Goal: Task Accomplishment & Management: Use online tool/utility

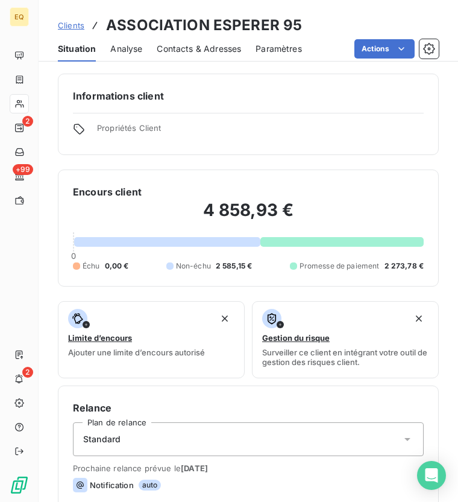
scroll to position [376, 0]
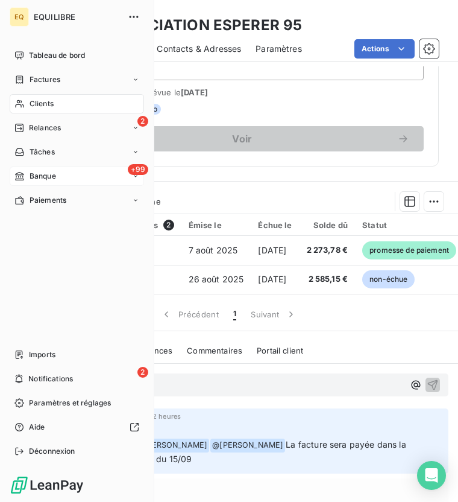
click at [25, 176] on div "Banque" at bounding box center [35, 176] width 42 height 11
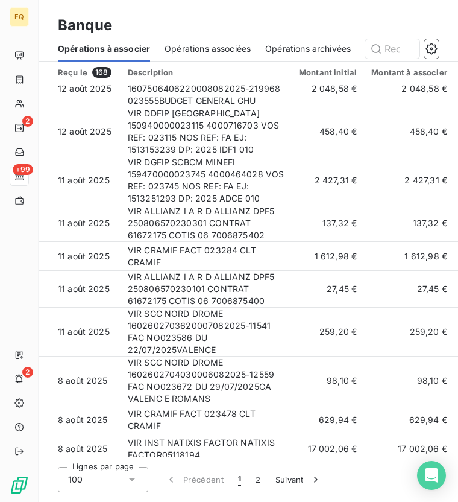
scroll to position [4122, 0]
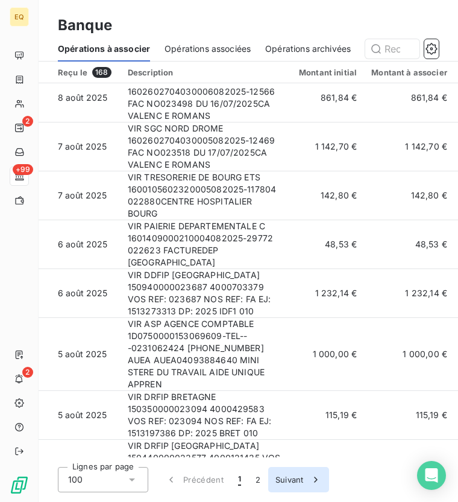
click at [271, 474] on button "Suivant" at bounding box center [298, 479] width 61 height 25
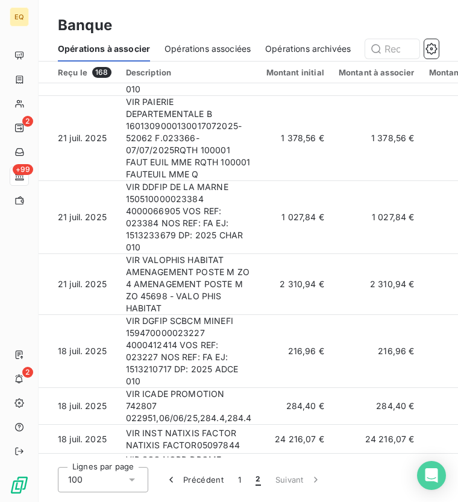
scroll to position [3094, 0]
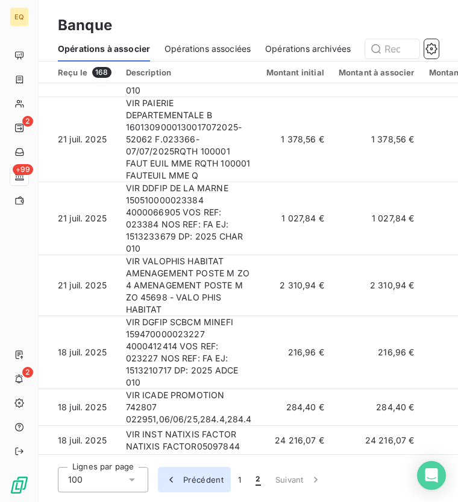
click at [216, 479] on button "Précédent" at bounding box center [194, 479] width 73 height 25
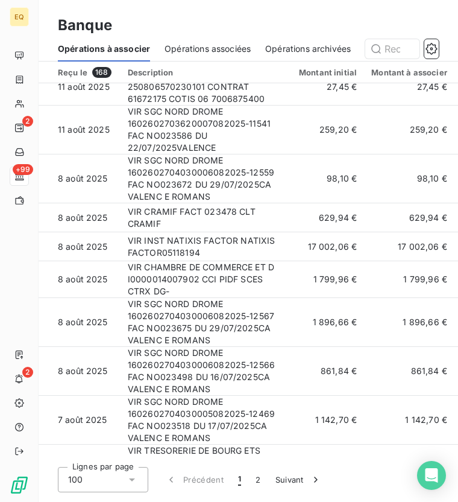
scroll to position [4122, 0]
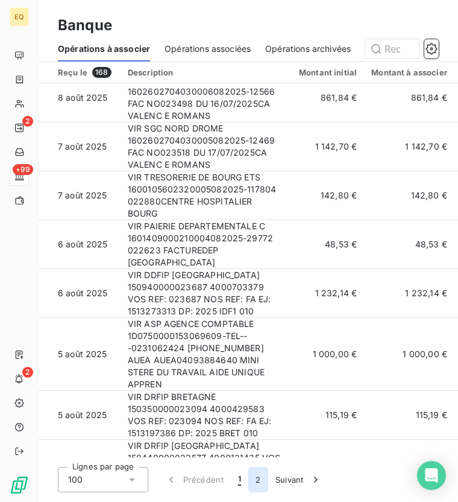
click at [263, 480] on button "2" at bounding box center [257, 479] width 19 height 25
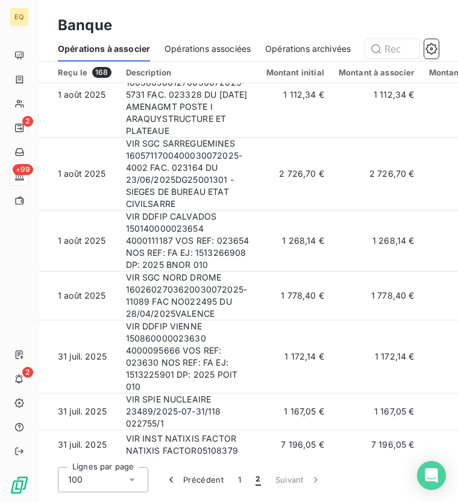
scroll to position [691, 0]
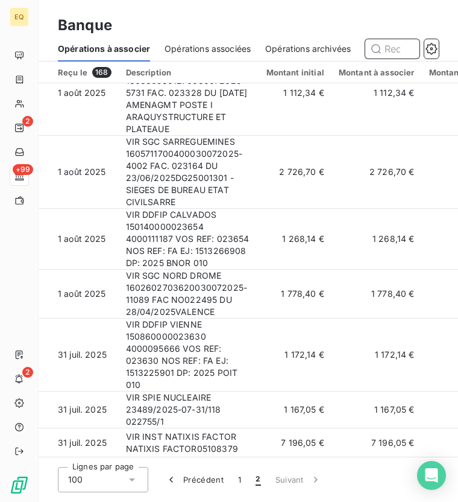
click at [392, 49] on input "text" at bounding box center [392, 48] width 54 height 19
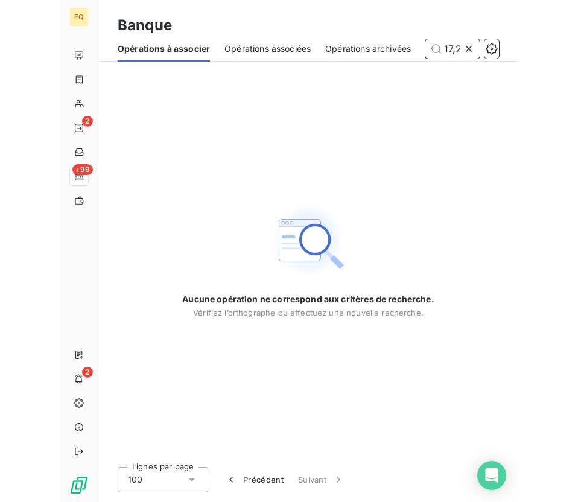
scroll to position [0, 0]
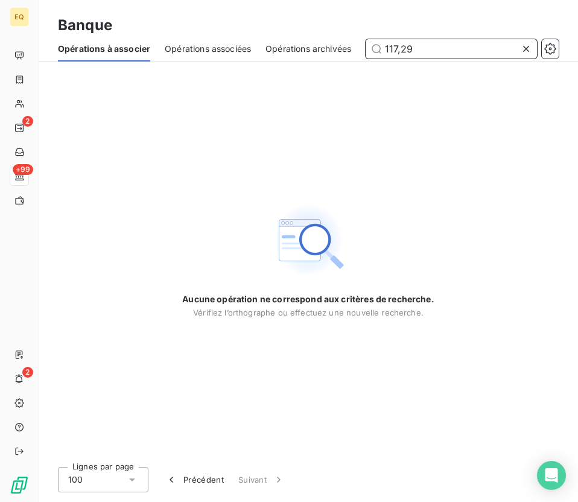
click at [434, 48] on input "117,29" at bounding box center [450, 48] width 171 height 19
drag, startPoint x: 434, startPoint y: 48, endPoint x: 390, endPoint y: 47, distance: 44.0
click at [390, 47] on input "117,29" at bounding box center [450, 48] width 171 height 19
type input "023738"
click at [458, 49] on icon at bounding box center [526, 49] width 6 height 6
